Goal: Task Accomplishment & Management: Manage account settings

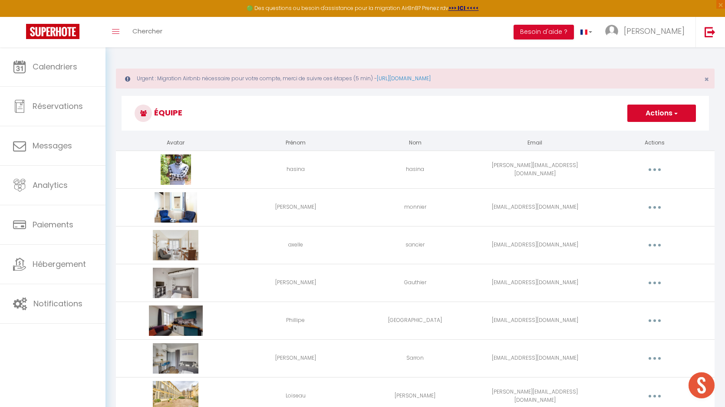
click at [24, 64] on icon at bounding box center [19, 66] width 13 height 13
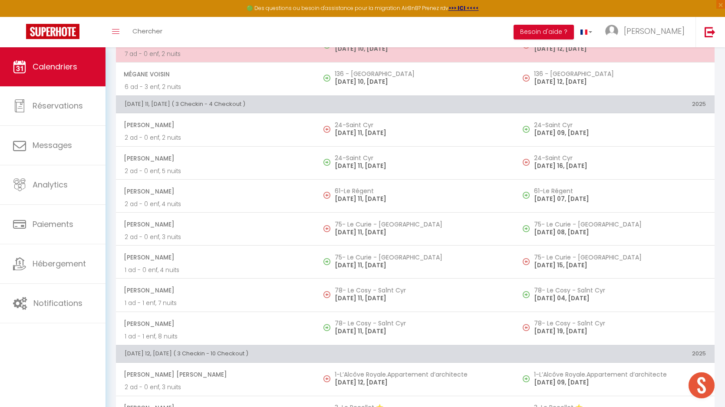
scroll to position [2688, 0]
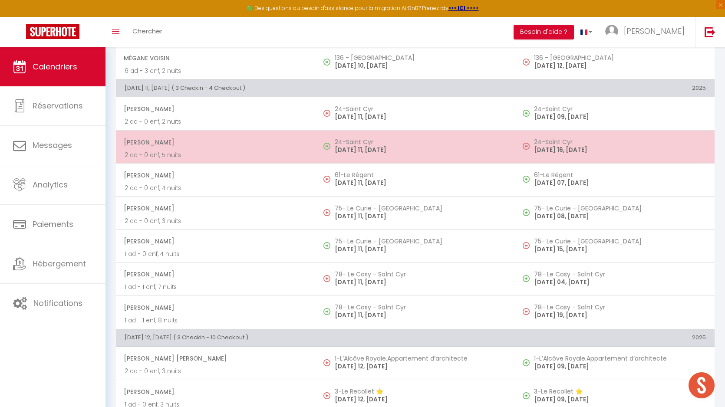
click at [326, 152] on span at bounding box center [328, 146] width 11 height 16
select select "OK"
select select "0"
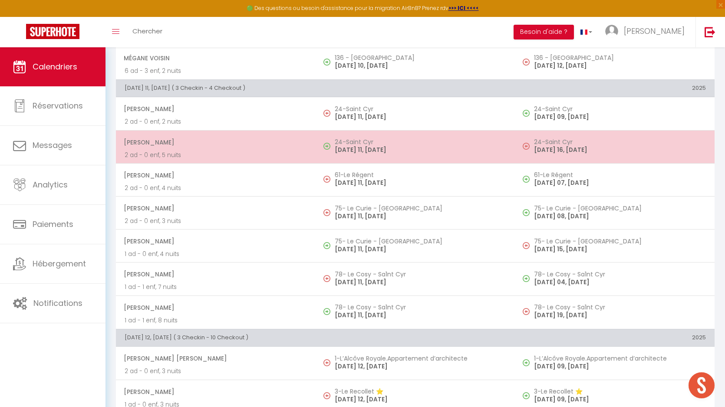
select select "1"
select select
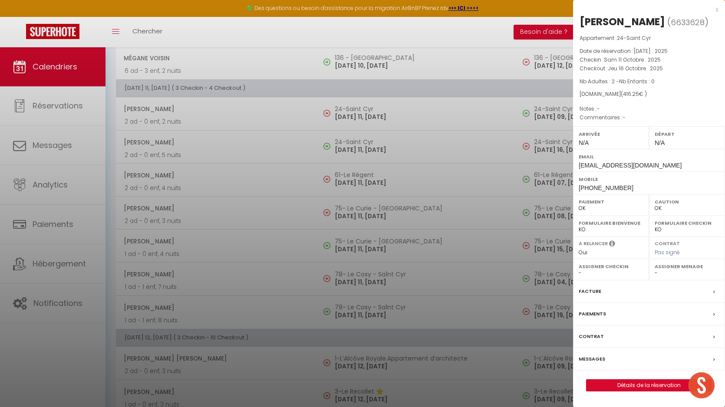
click at [404, 139] on div at bounding box center [362, 203] width 725 height 407
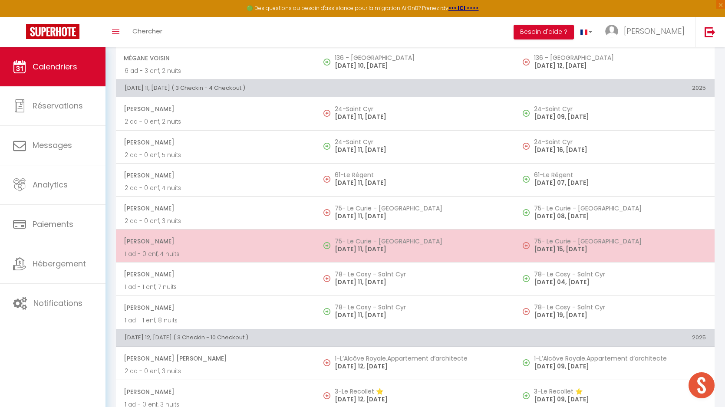
click at [338, 252] on p "[DATE] 11, [DATE]" at bounding box center [421, 249] width 172 height 9
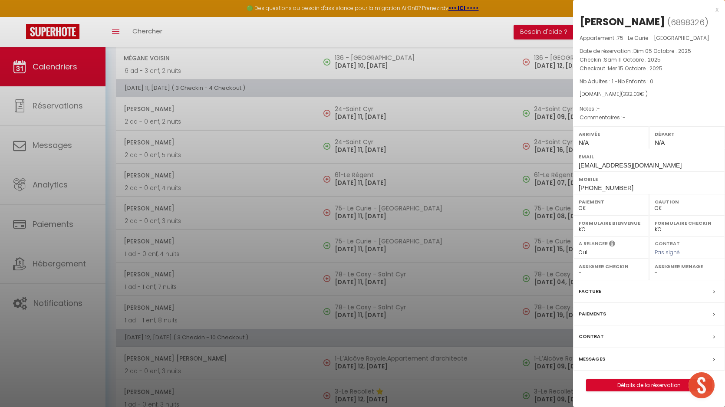
click at [357, 317] on div at bounding box center [362, 203] width 725 height 407
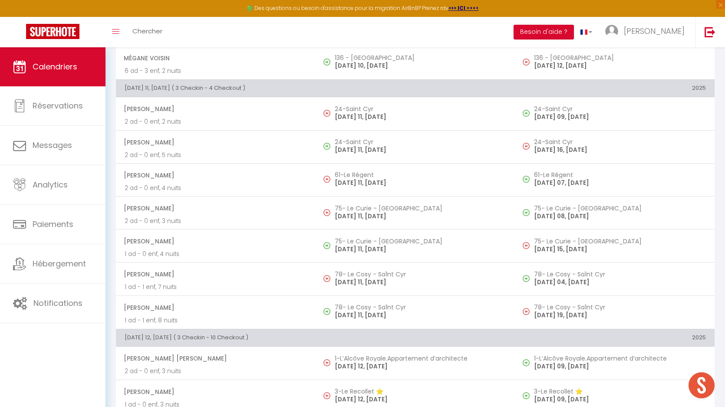
click at [357, 317] on p "[DATE] 11, [DATE]" at bounding box center [421, 315] width 172 height 9
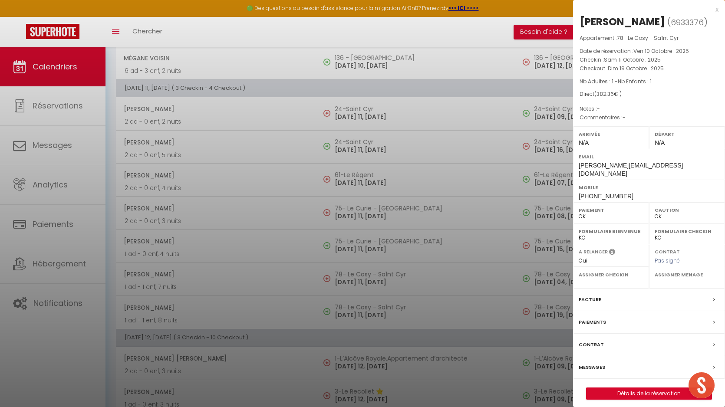
click at [357, 317] on div at bounding box center [362, 203] width 725 height 407
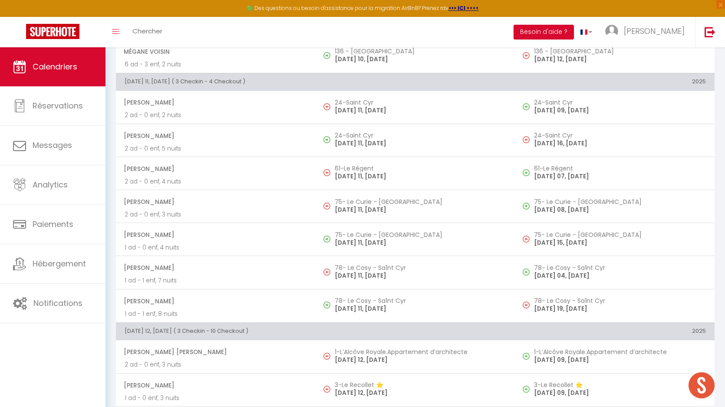
scroll to position [2694, 0]
